Goal: Task Accomplishment & Management: Manage account settings

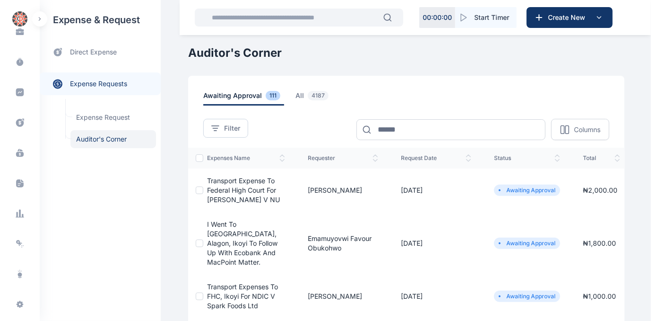
scroll to position [179, 0]
click at [33, 308] on div "Help help Settings settings M H [EMAIL_ADDRESS][DOMAIN_NAME]" at bounding box center [20, 294] width 40 height 91
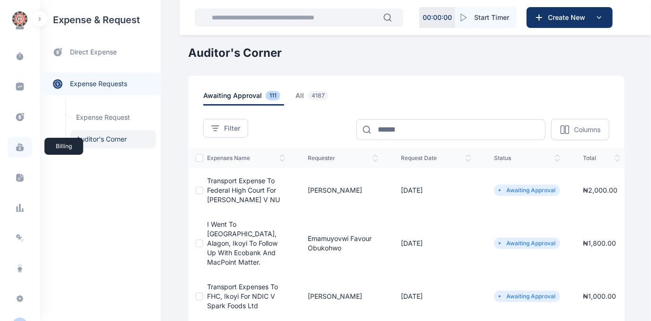
click at [18, 144] on icon at bounding box center [19, 144] width 2 height 2
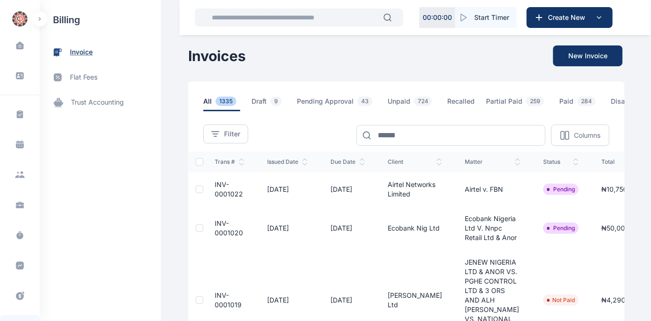
click at [76, 52] on span "invoice" at bounding box center [81, 52] width 23 height 10
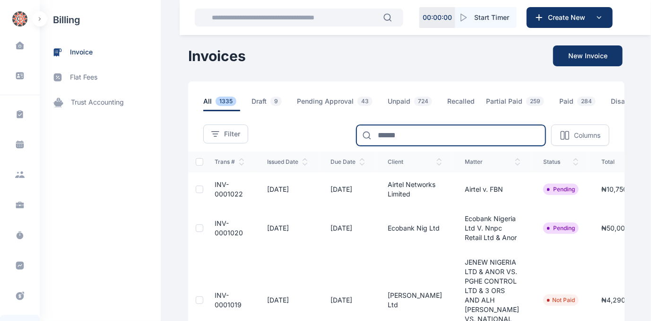
click at [419, 143] on input at bounding box center [451, 135] width 189 height 21
type input "******"
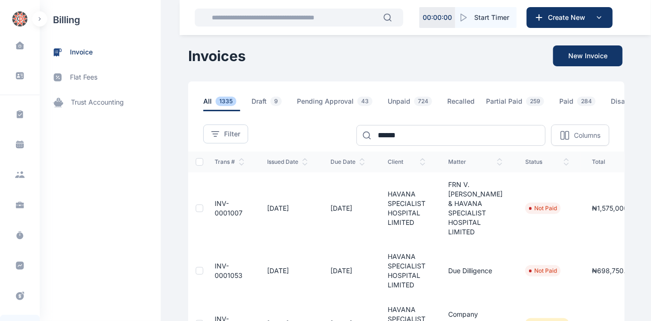
click at [216, 212] on span "INV-0001007" at bounding box center [229, 208] width 28 height 18
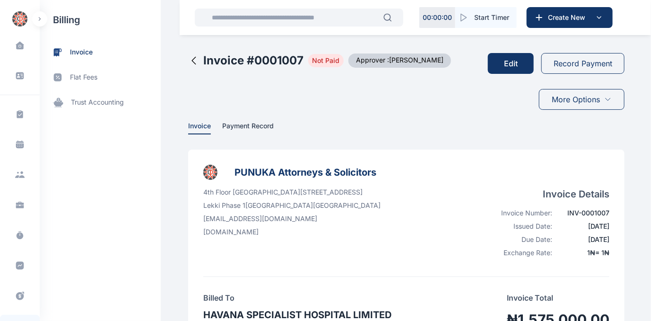
click at [506, 61] on button "Edit" at bounding box center [511, 63] width 46 height 21
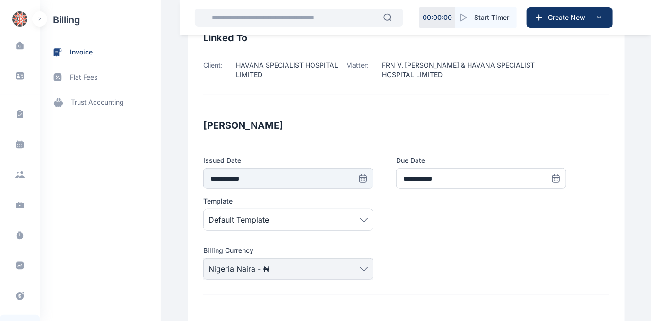
scroll to position [172, 0]
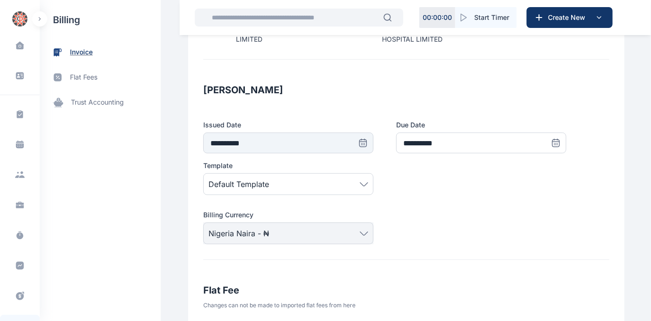
click at [83, 49] on span "invoice" at bounding box center [81, 52] width 23 height 10
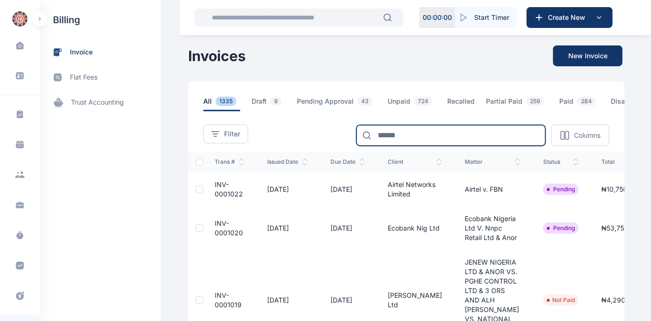
click at [416, 142] on input at bounding box center [451, 135] width 189 height 21
type input "******"
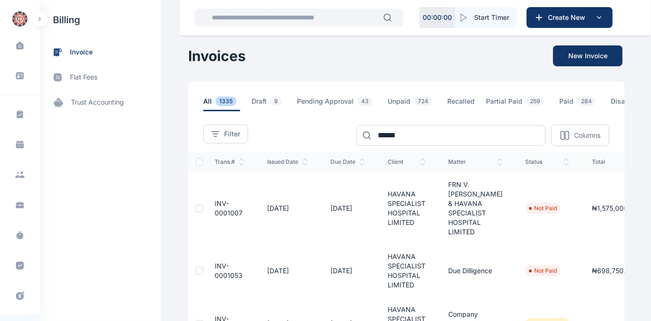
click at [215, 217] on span "INV-0001007" at bounding box center [229, 208] width 28 height 18
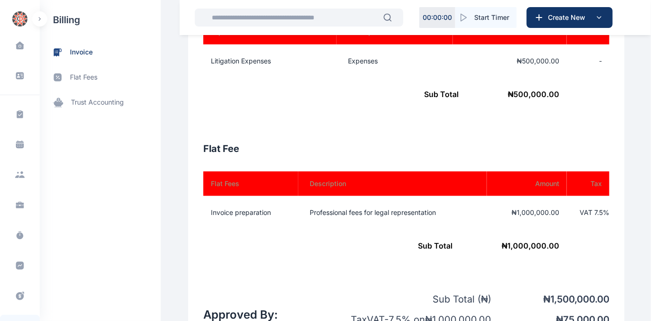
scroll to position [387, 0]
